Goal: Navigation & Orientation: Find specific page/section

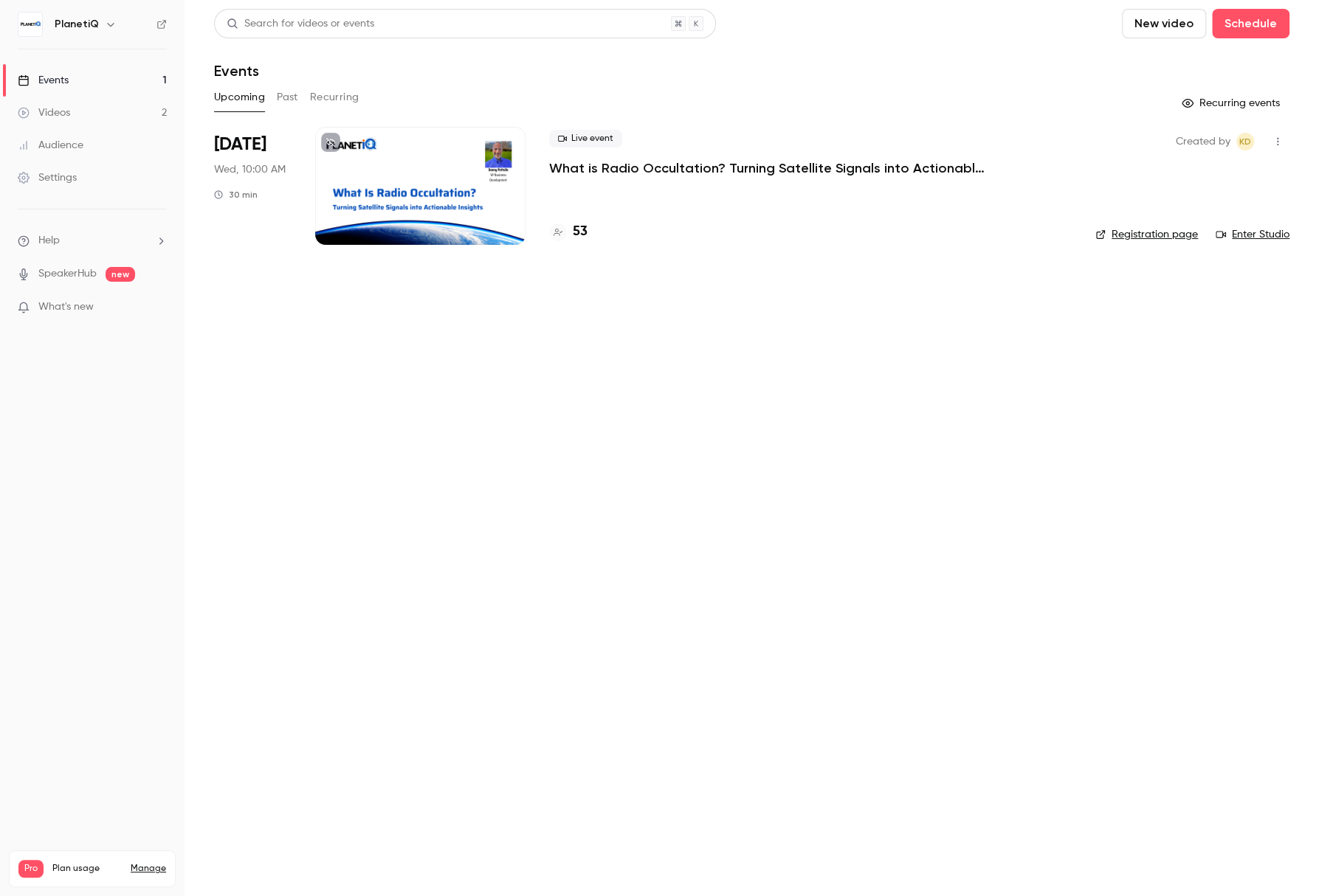
click at [1256, 230] on link "Enter Studio" at bounding box center [1252, 234] width 74 height 15
